Goal: Find specific fact: Find specific fact

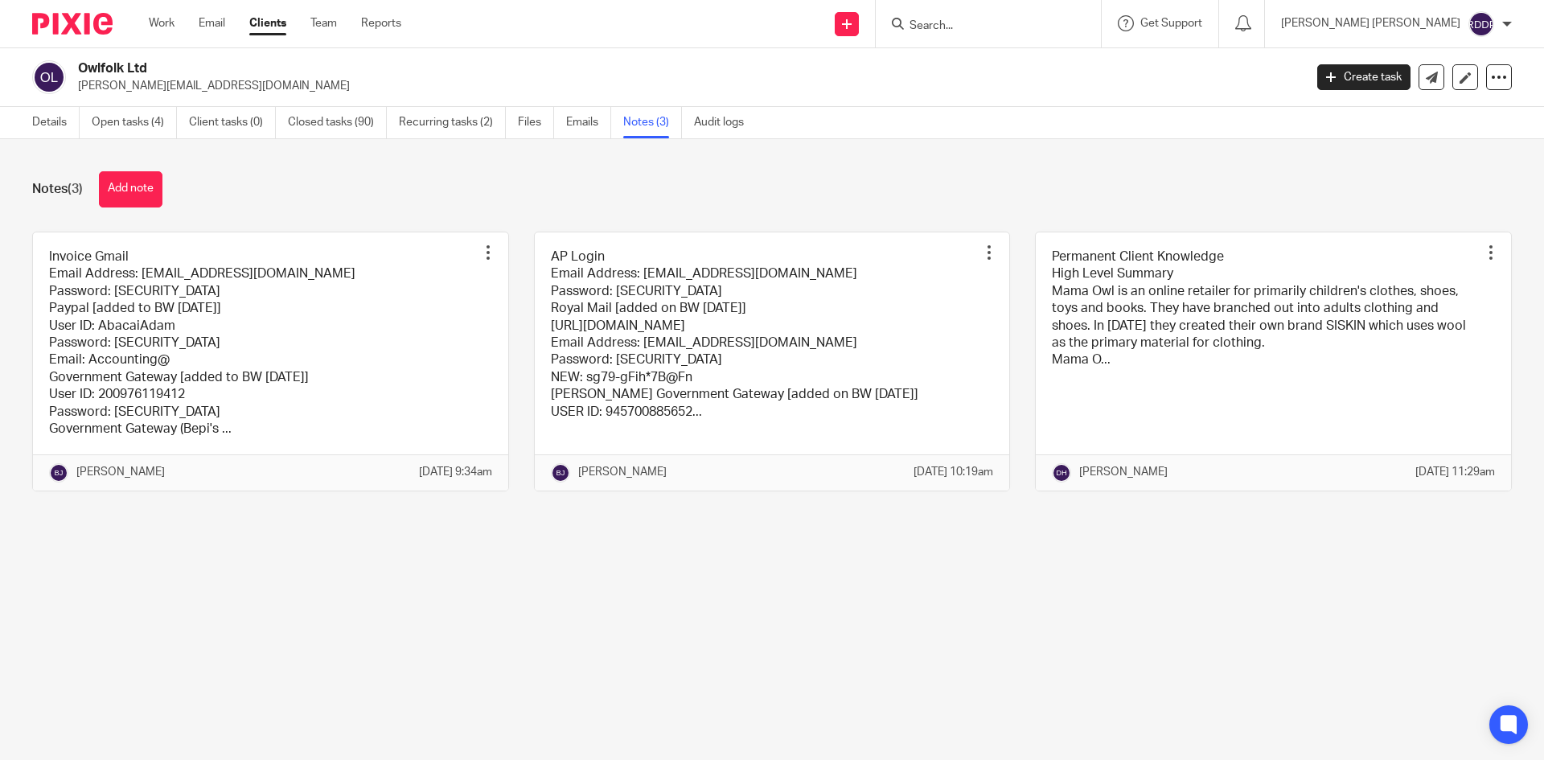
click at [1004, 15] on form at bounding box center [993, 24] width 171 height 20
click at [1004, 16] on form at bounding box center [993, 24] width 171 height 20
click at [997, 29] on input "Search" at bounding box center [980, 26] width 145 height 14
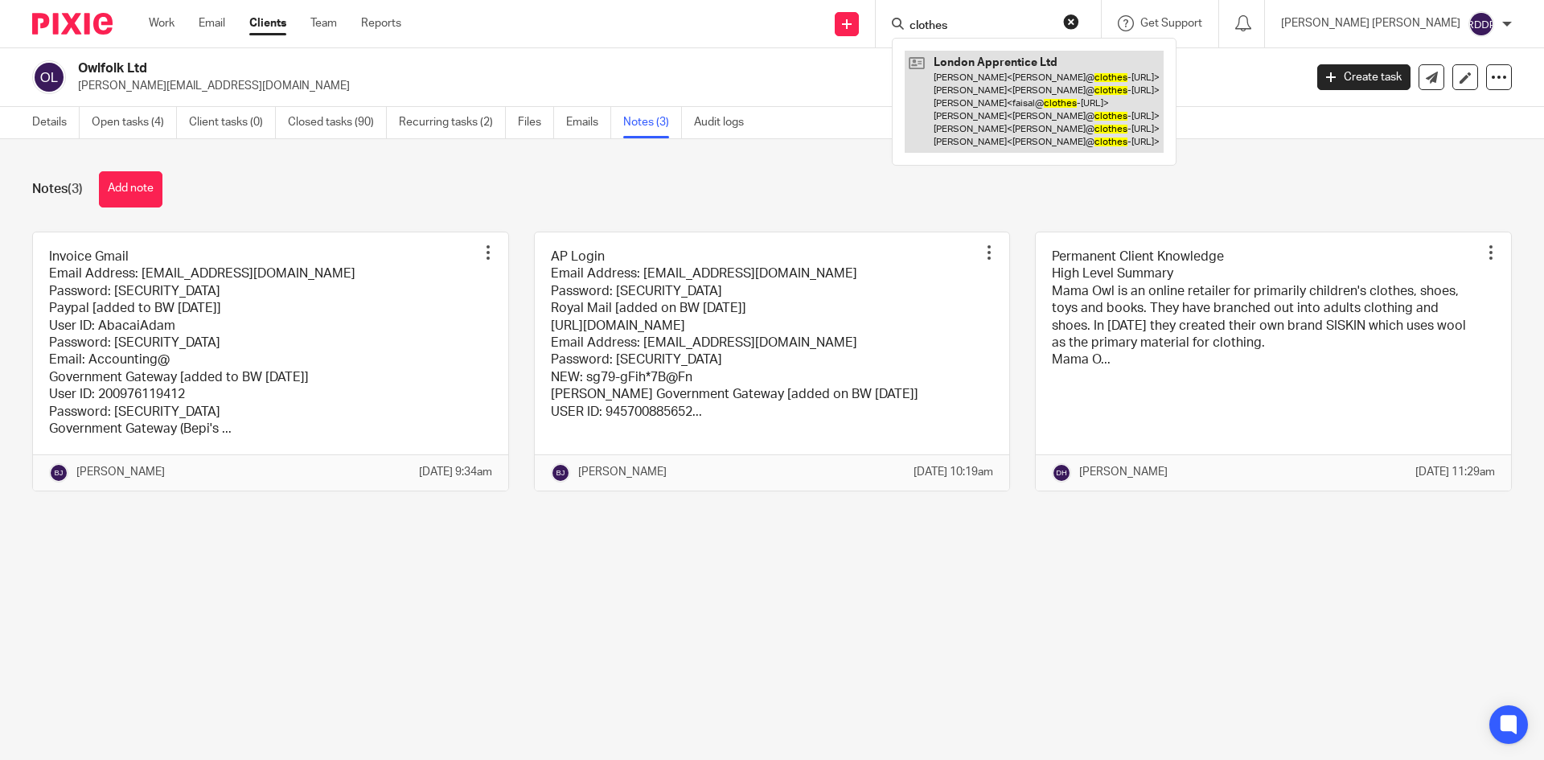
type input "clothes"
click at [1030, 99] on link at bounding box center [1034, 102] width 259 height 102
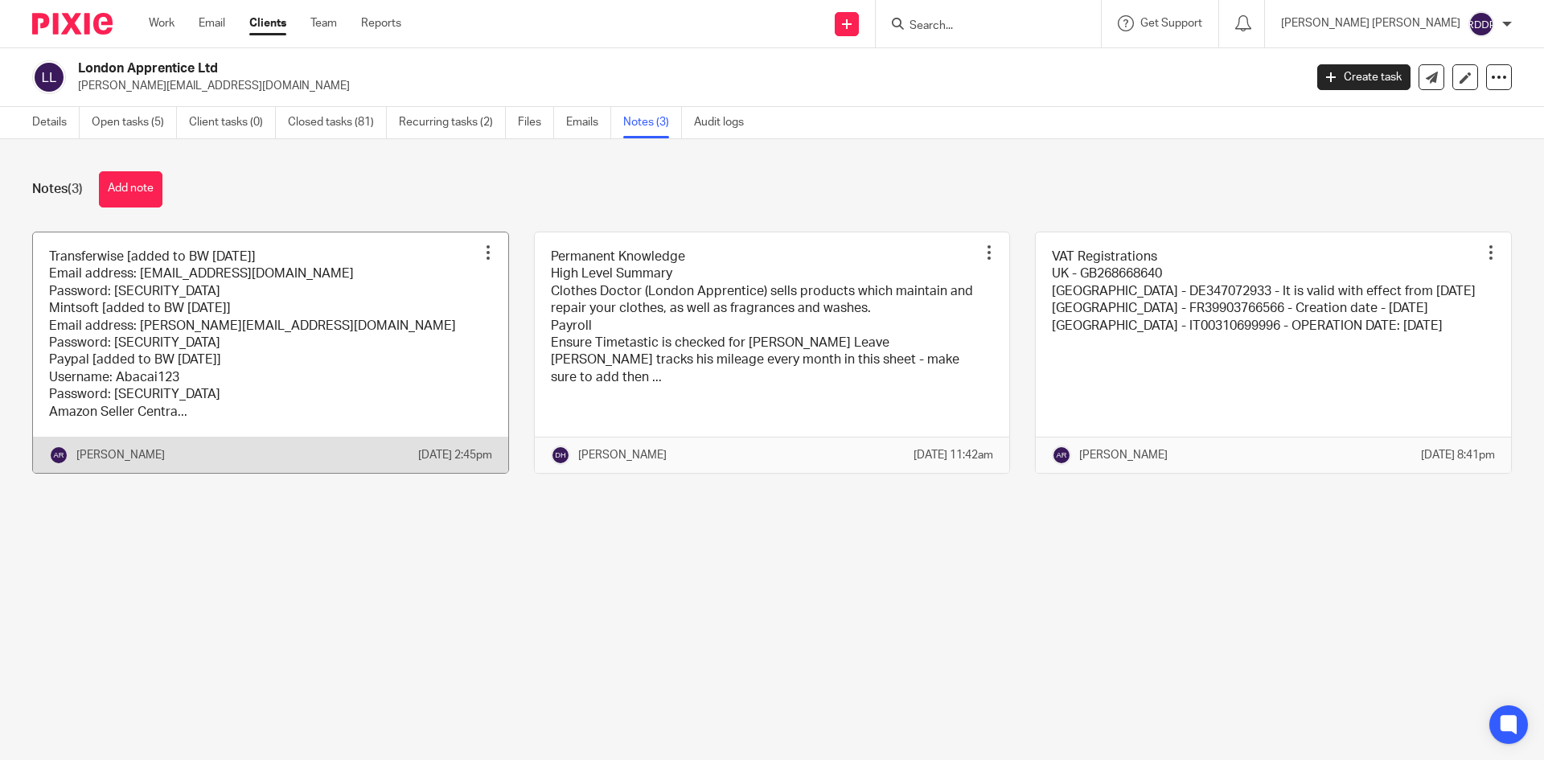
click at [382, 401] on link at bounding box center [270, 352] width 475 height 241
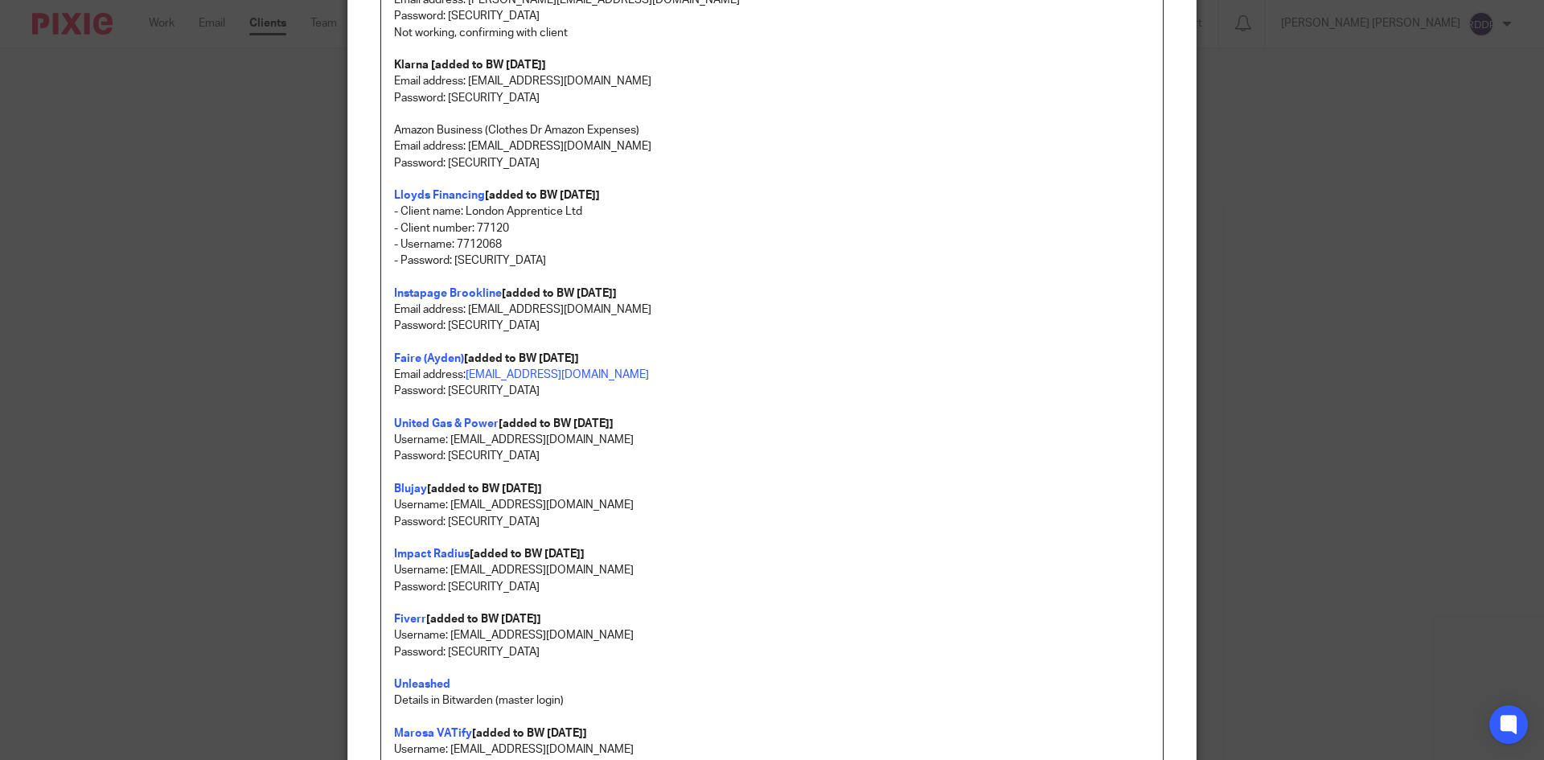
scroll to position [1448, 0]
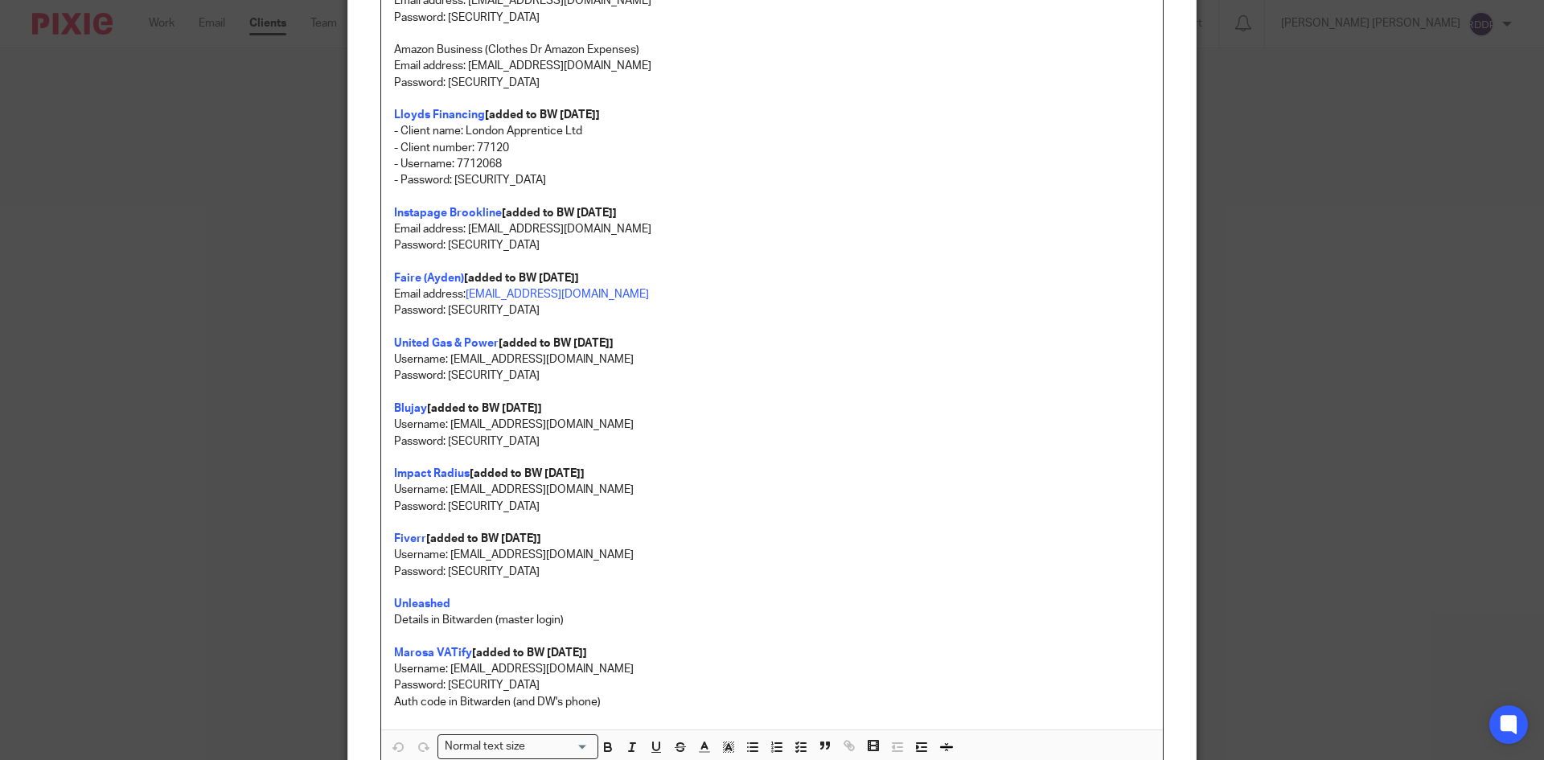
click at [735, 443] on p "Password: Scentbag1234!!!" at bounding box center [772, 442] width 756 height 16
drag, startPoint x: 531, startPoint y: 442, endPoint x: 442, endPoint y: 435, distance: 88.7
click at [442, 435] on p "Password: Scentbag1234!!!" at bounding box center [772, 442] width 756 height 16
copy p "Scentbag1234!!!"
